Goal: Book appointment/travel/reservation

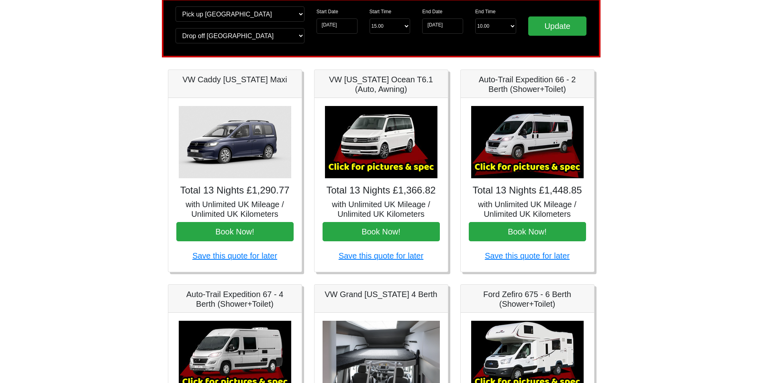
scroll to position [57, 0]
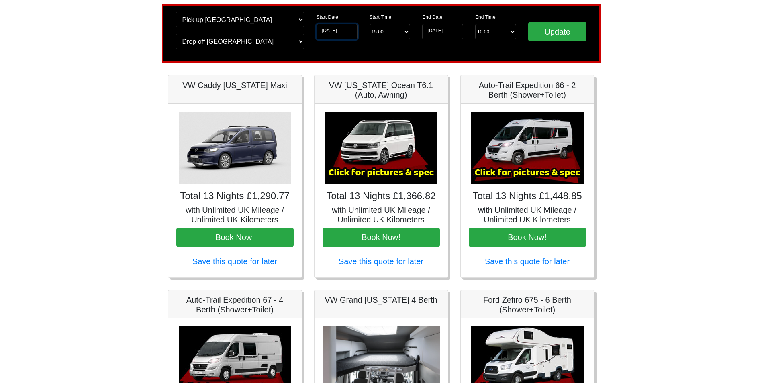
click at [351, 34] on input "[DATE]" at bounding box center [337, 31] width 41 height 15
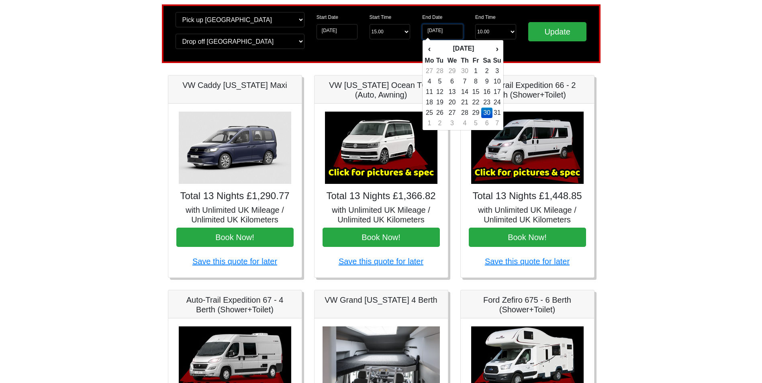
click at [443, 33] on input "[DATE]" at bounding box center [442, 31] width 41 height 15
click at [486, 101] on td "23" at bounding box center [487, 102] width 12 height 10
type input "[DATE]"
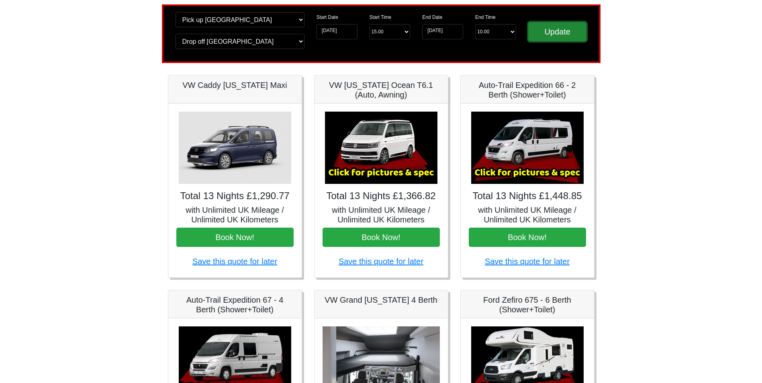
click at [551, 29] on input "Update" at bounding box center [557, 31] width 59 height 19
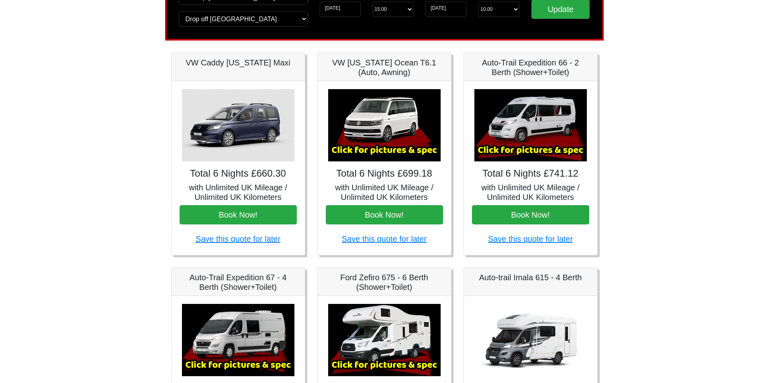
scroll to position [80, 0]
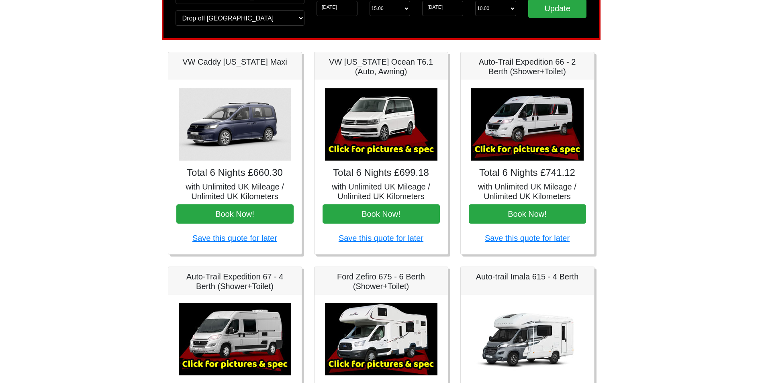
click at [515, 133] on img at bounding box center [527, 124] width 113 height 72
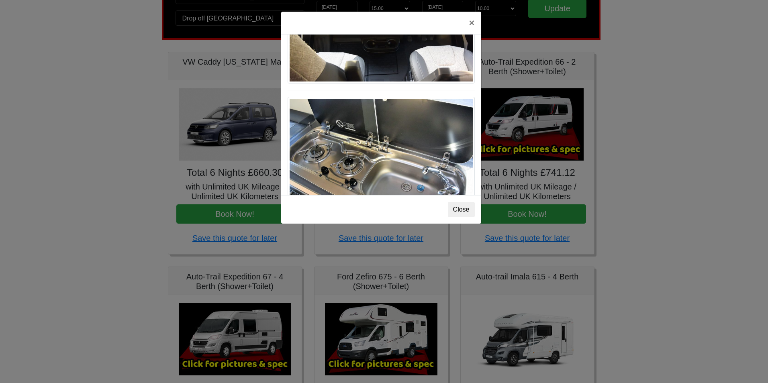
scroll to position [836, 0]
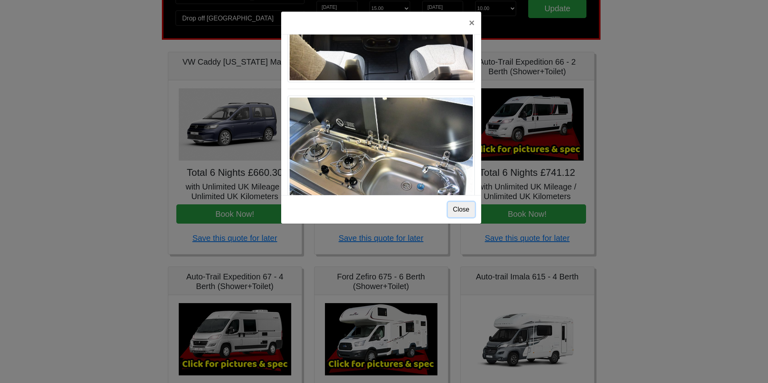
click at [468, 213] on button "Close" at bounding box center [461, 209] width 27 height 15
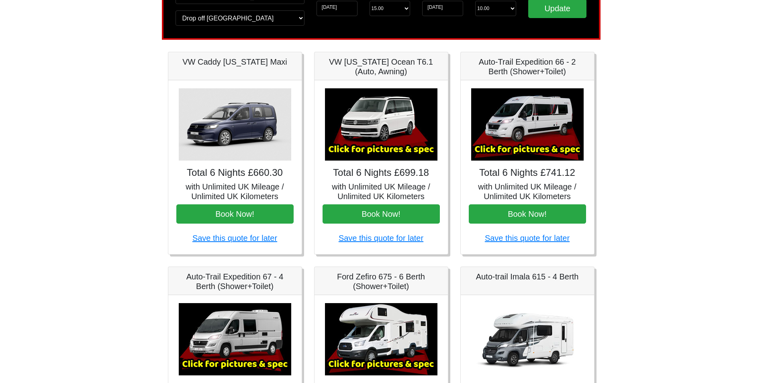
click at [537, 137] on img at bounding box center [527, 124] width 113 height 72
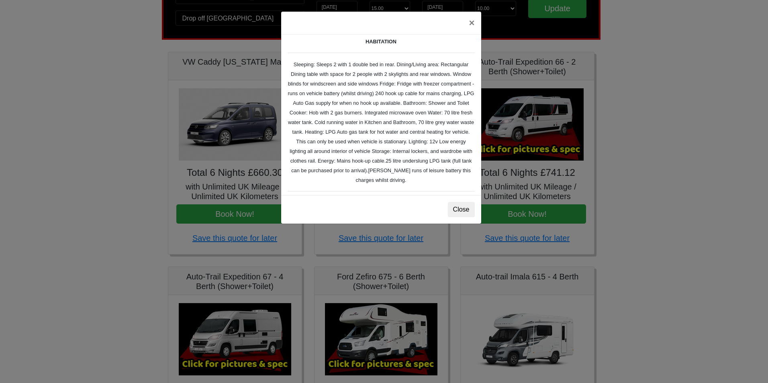
scroll to position [113, 0]
click at [470, 25] on button "×" at bounding box center [472, 23] width 18 height 23
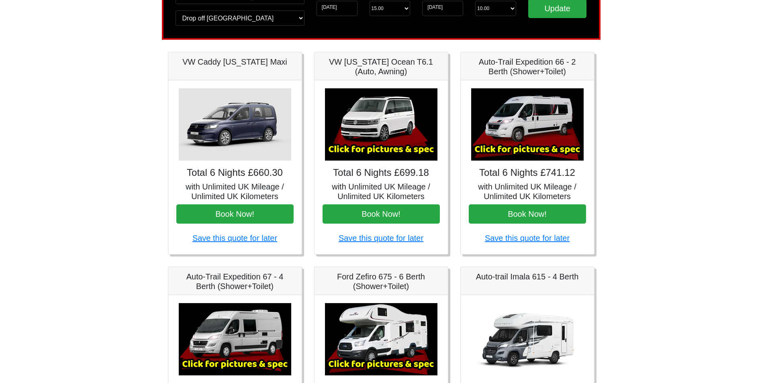
click at [535, 121] on img at bounding box center [527, 124] width 113 height 72
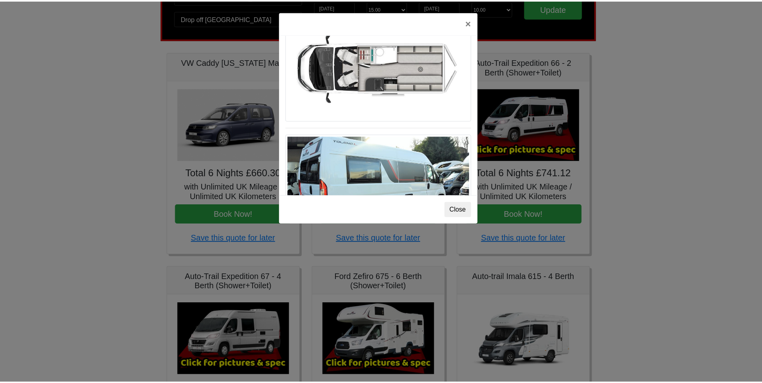
scroll to position [555, 0]
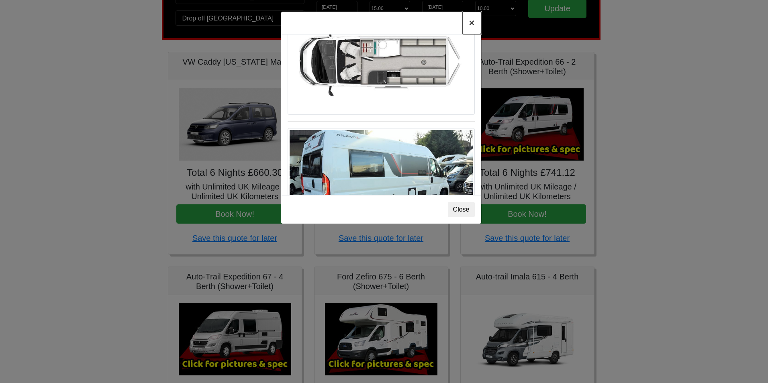
drag, startPoint x: 472, startPoint y: 23, endPoint x: 475, endPoint y: 48, distance: 25.9
click at [473, 23] on button "×" at bounding box center [472, 23] width 18 height 23
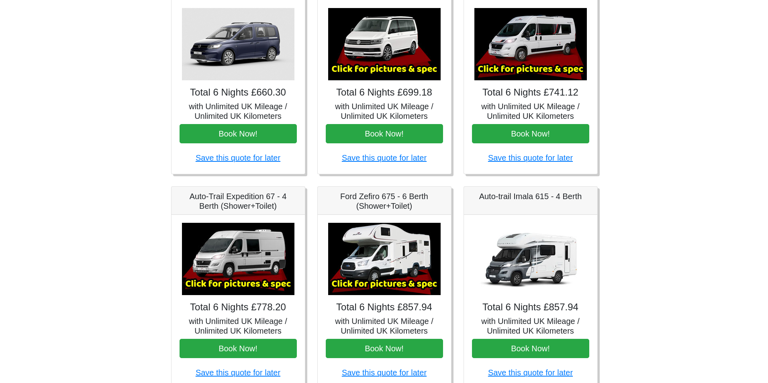
scroll to position [121, 0]
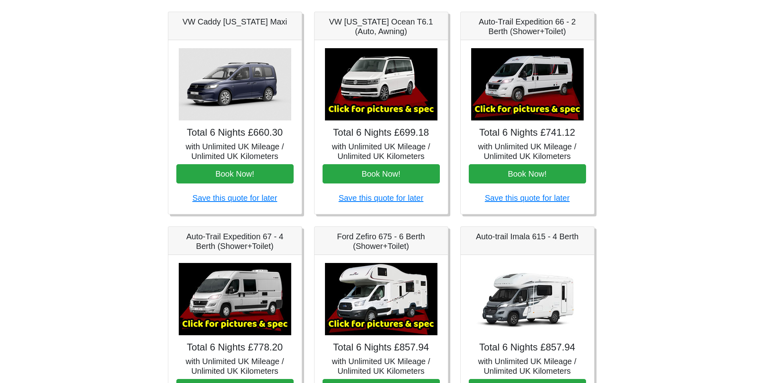
click at [395, 102] on img at bounding box center [381, 84] width 113 height 72
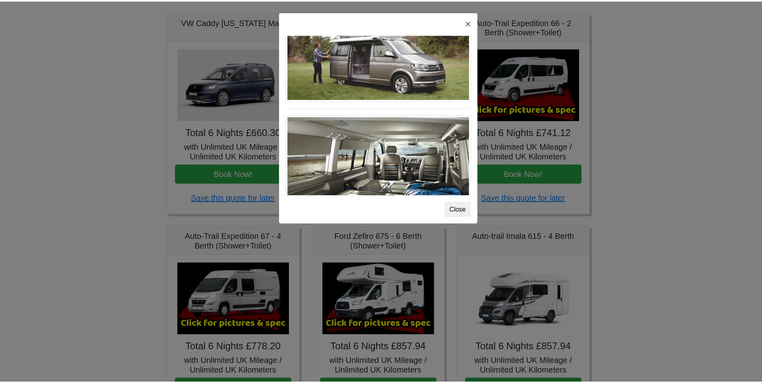
scroll to position [877, 0]
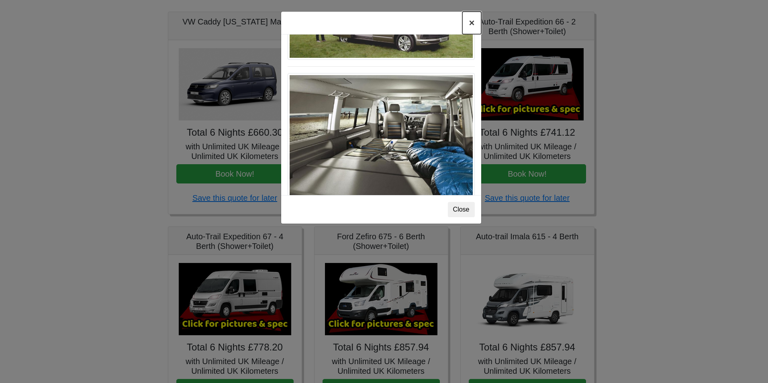
click at [471, 21] on button "×" at bounding box center [472, 23] width 18 height 23
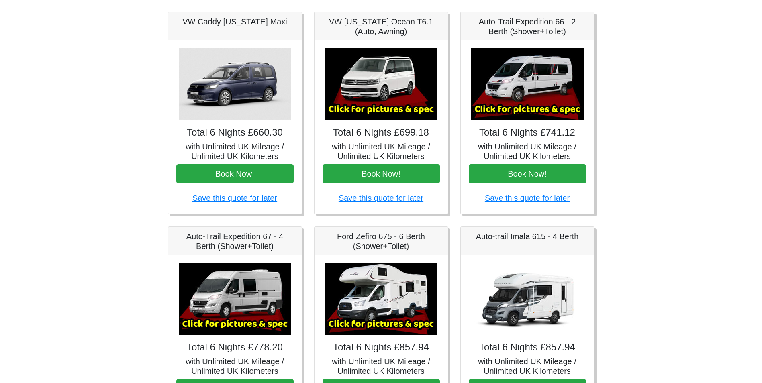
click at [529, 83] on img at bounding box center [527, 84] width 113 height 72
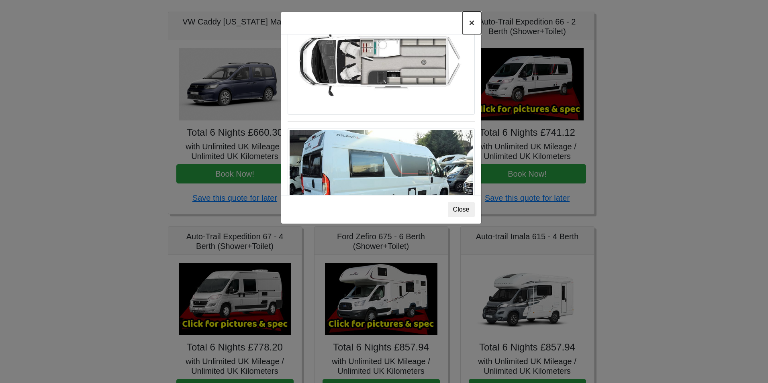
click at [471, 24] on button "×" at bounding box center [472, 23] width 18 height 23
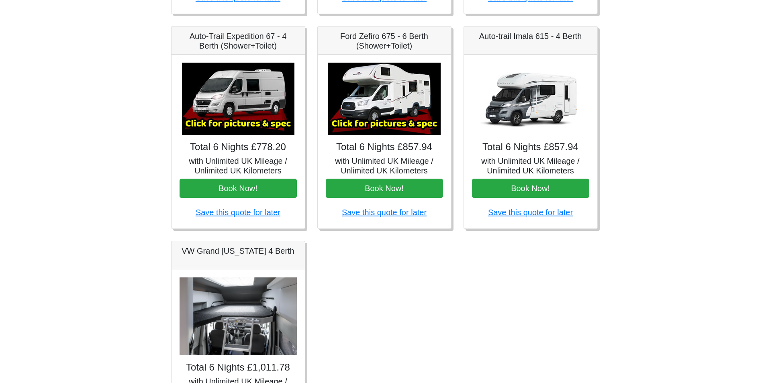
scroll to position [322, 0]
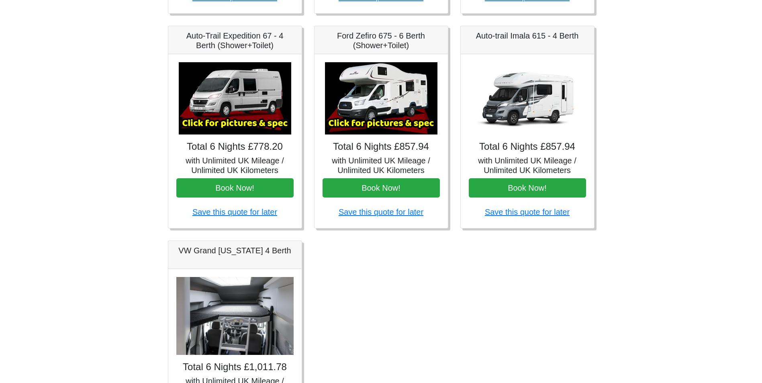
click at [386, 112] on img at bounding box center [381, 98] width 113 height 72
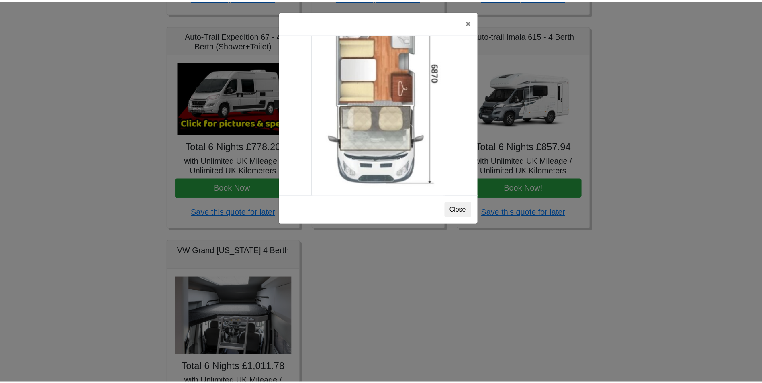
scroll to position [1417, 0]
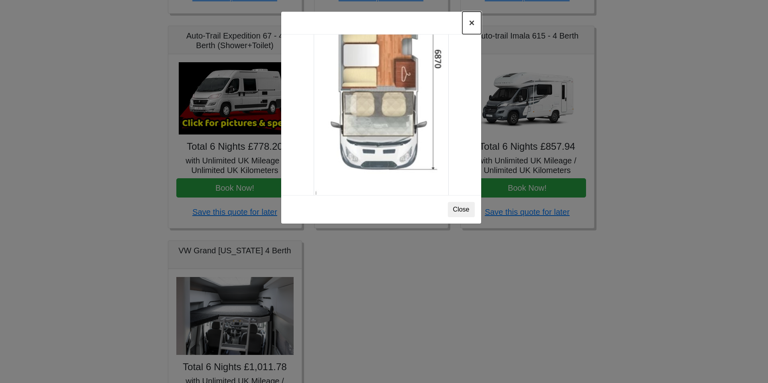
click at [473, 25] on button "×" at bounding box center [472, 23] width 18 height 23
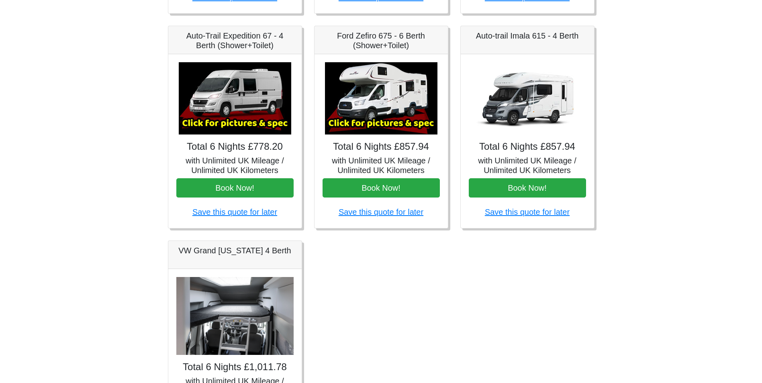
click at [535, 96] on img at bounding box center [527, 98] width 113 height 72
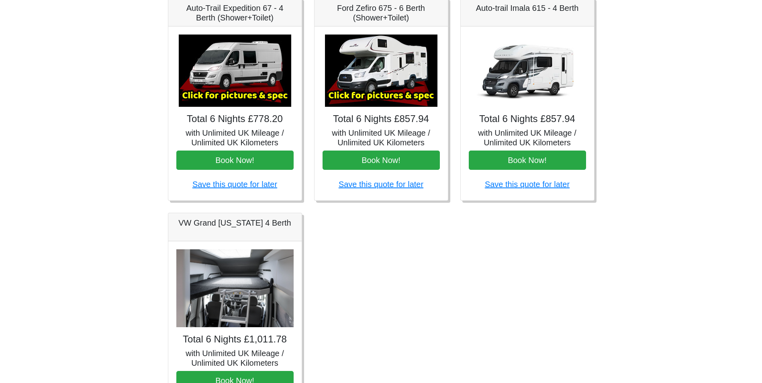
scroll to position [338, 0]
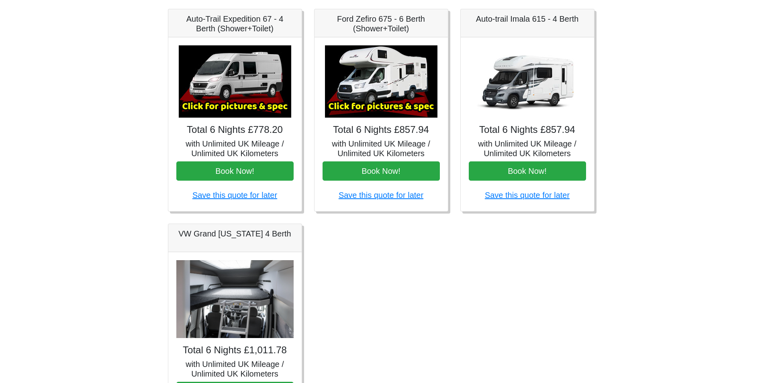
click at [537, 74] on img at bounding box center [527, 81] width 113 height 72
